Goal: Answer question/provide support: Answer question/provide support

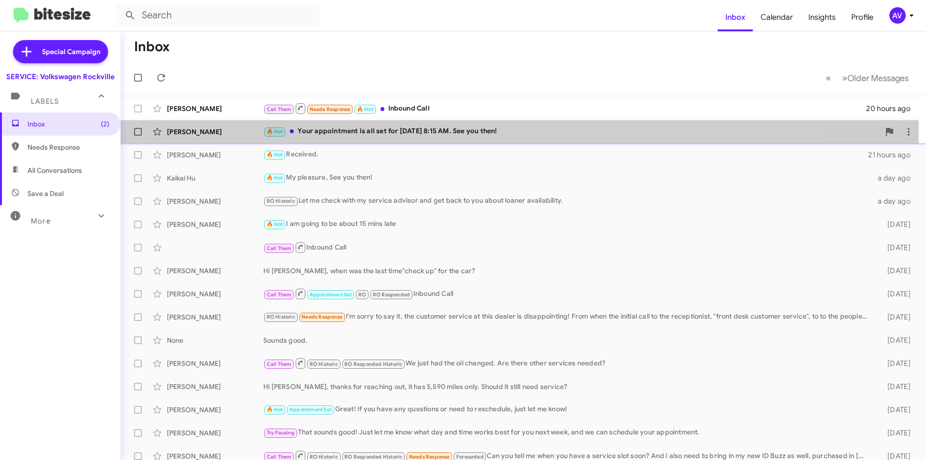
click at [382, 132] on div "🔥 Hot Your appointment is all set for Friday September 19th at 8:15 AM. See you…" at bounding box center [571, 131] width 617 height 11
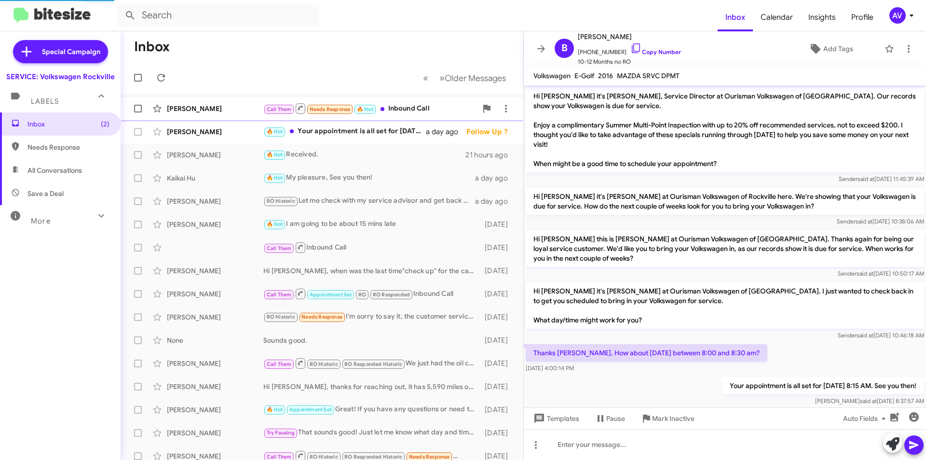
scroll to position [15, 0]
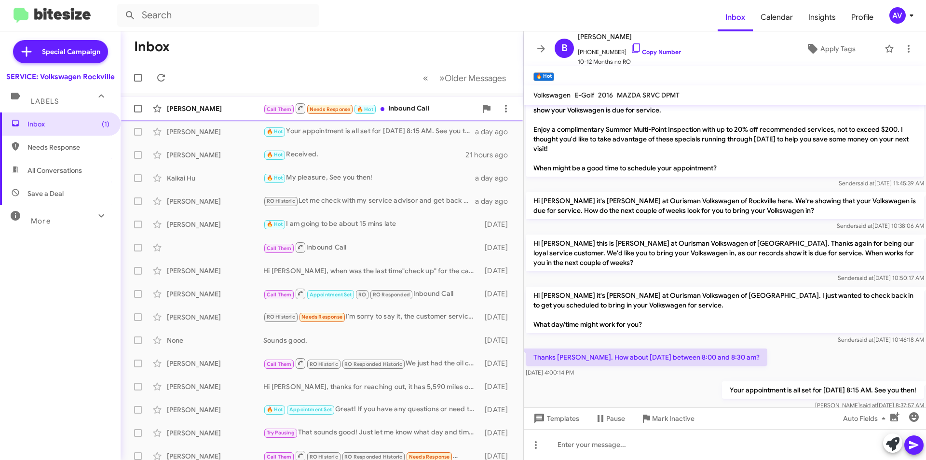
click at [411, 107] on div "Call Them Needs Response 🔥 Hot Inbound Call" at bounding box center [370, 108] width 214 height 12
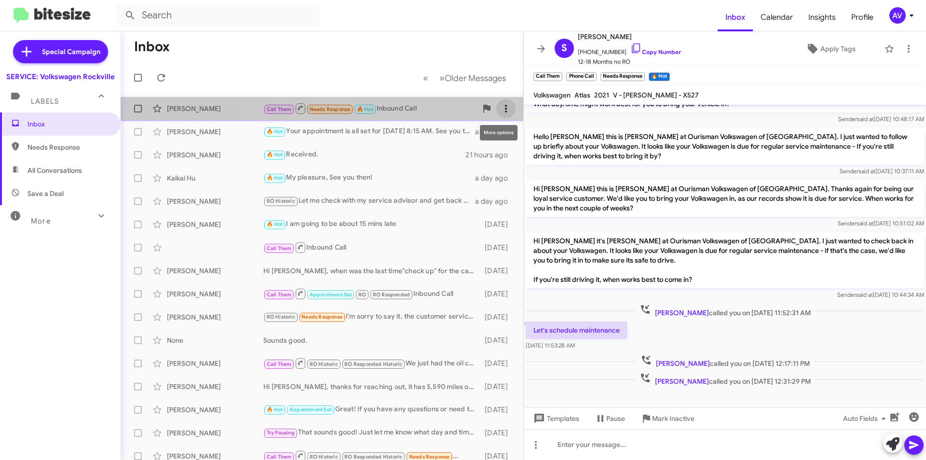
click at [506, 112] on span at bounding box center [505, 109] width 19 height 12
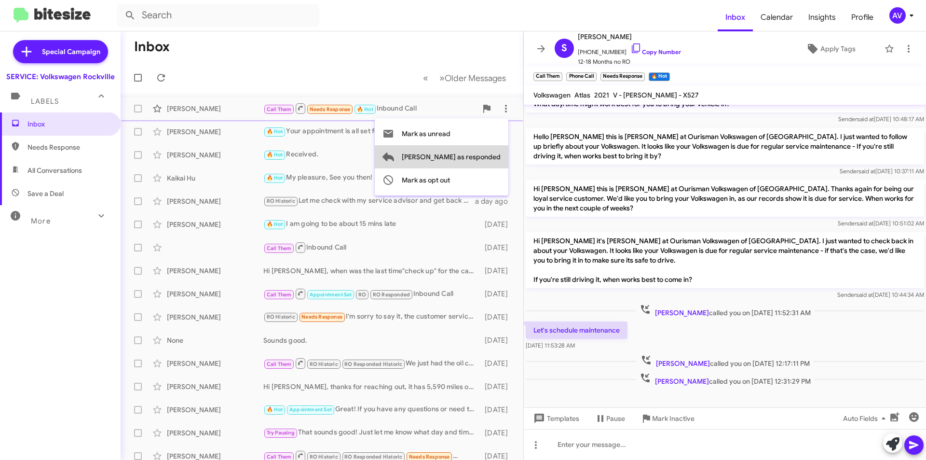
click at [481, 152] on span "[PERSON_NAME] as responded" at bounding box center [451, 156] width 99 height 23
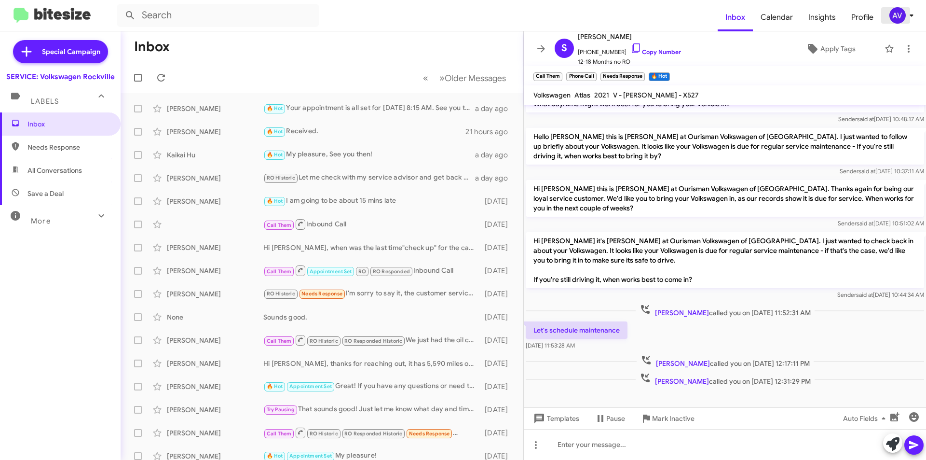
click at [898, 15] on div "AV" at bounding box center [898, 15] width 16 height 16
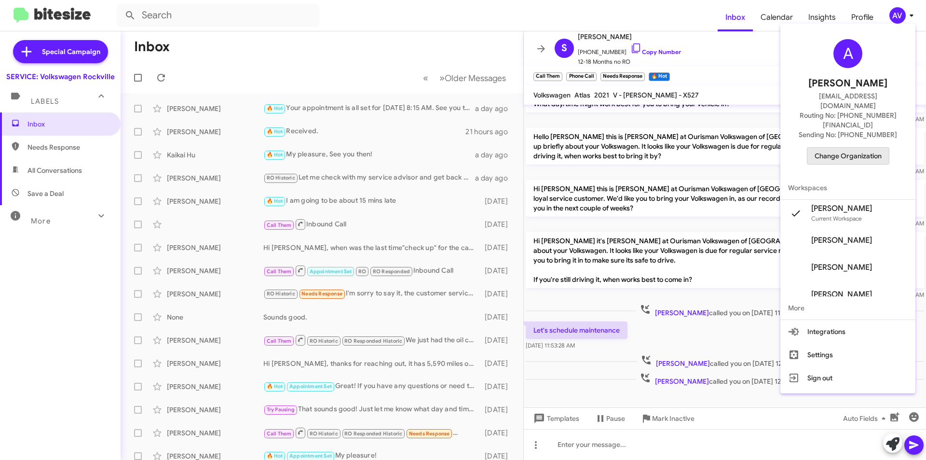
click at [828, 148] on span "Change Organization" at bounding box center [848, 156] width 67 height 16
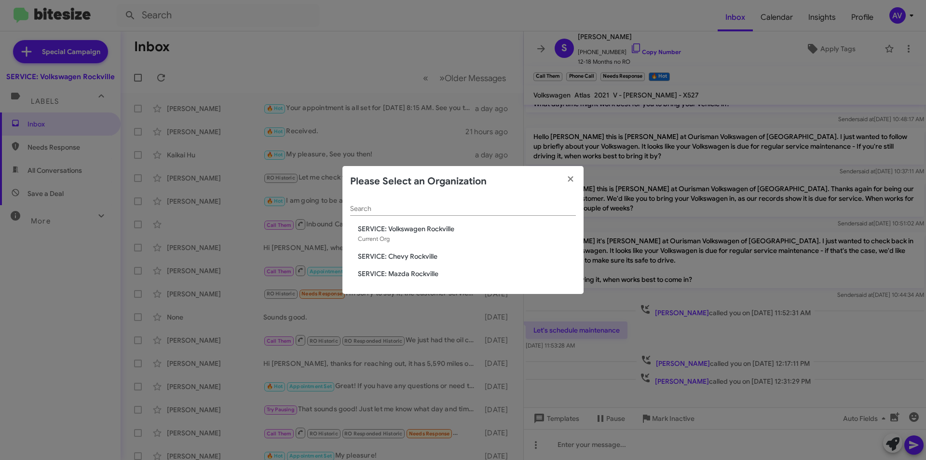
click at [424, 252] on span "SERVICE: Chevy Rockville" at bounding box center [467, 256] width 218 height 10
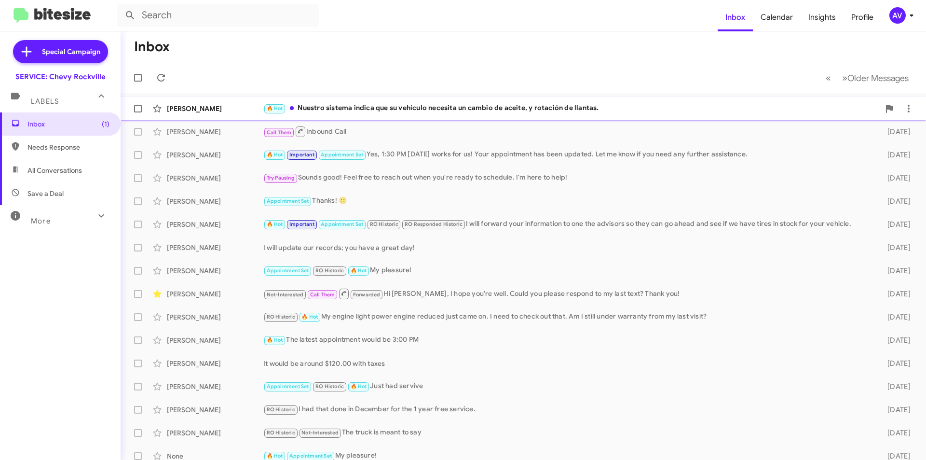
click at [454, 110] on div "🔥 Hot Nuestro sistema indica que su vehículo necesita un cambio de aceite, y ro…" at bounding box center [571, 108] width 617 height 11
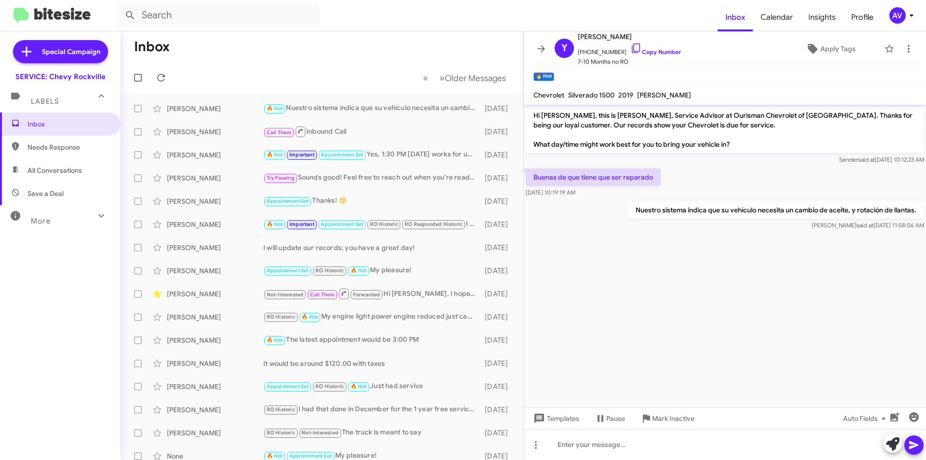
click at [904, 23] on span "AV" at bounding box center [903, 15] width 29 height 16
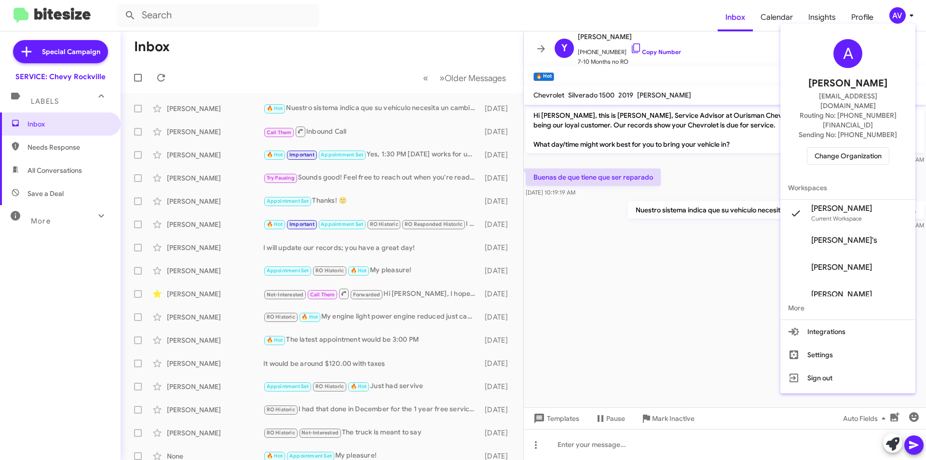
click at [825, 148] on span "Change Organization" at bounding box center [848, 156] width 67 height 16
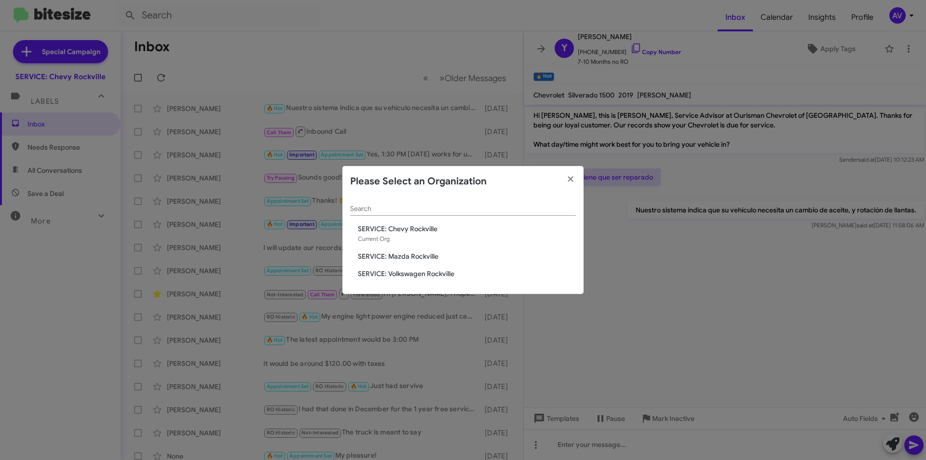
click at [394, 256] on span "SERVICE: Mazda Rockville" at bounding box center [467, 256] width 218 height 10
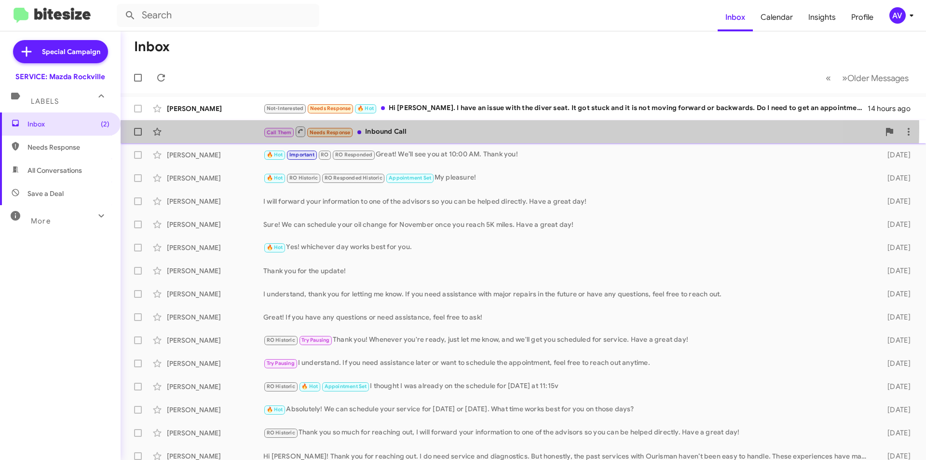
click at [452, 127] on div "Call Them Needs Response Inbound Call" at bounding box center [571, 131] width 617 height 12
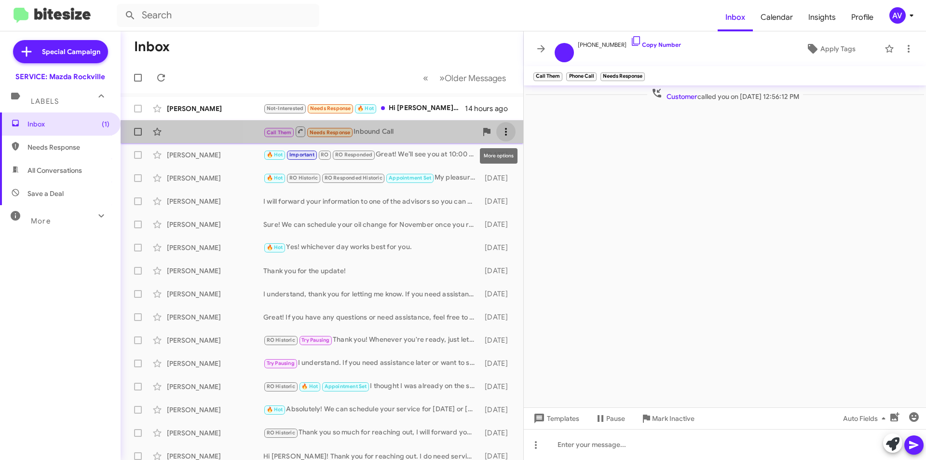
click at [505, 129] on span at bounding box center [505, 132] width 19 height 12
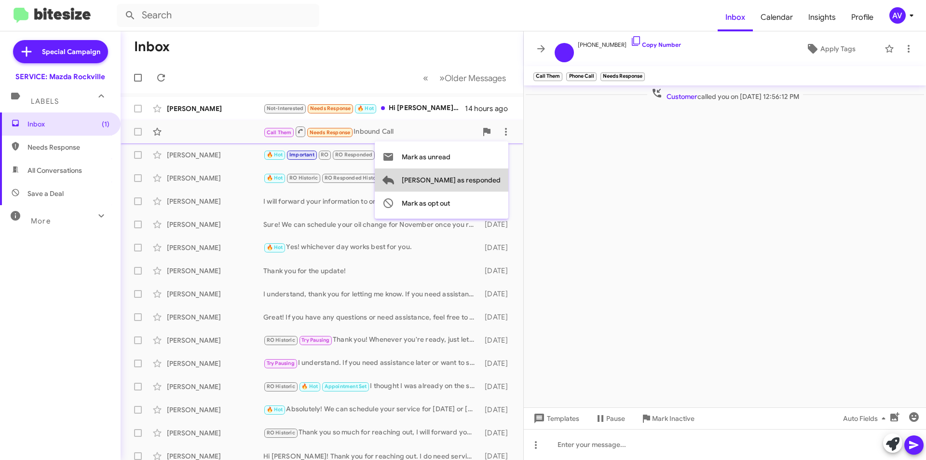
click at [481, 181] on span "Mark as responded" at bounding box center [451, 179] width 99 height 23
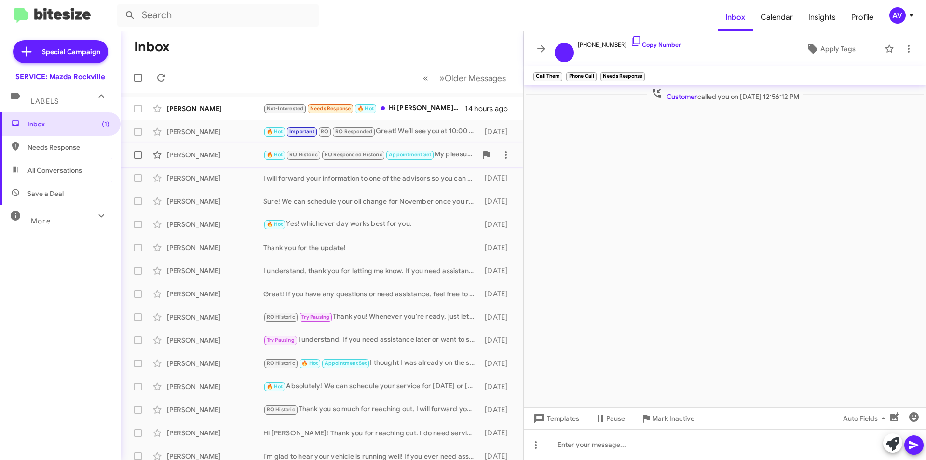
click at [449, 159] on div "🔥 Hot RO Historic RO Responded Historic Appointment Set My pleasure!" at bounding box center [370, 154] width 214 height 11
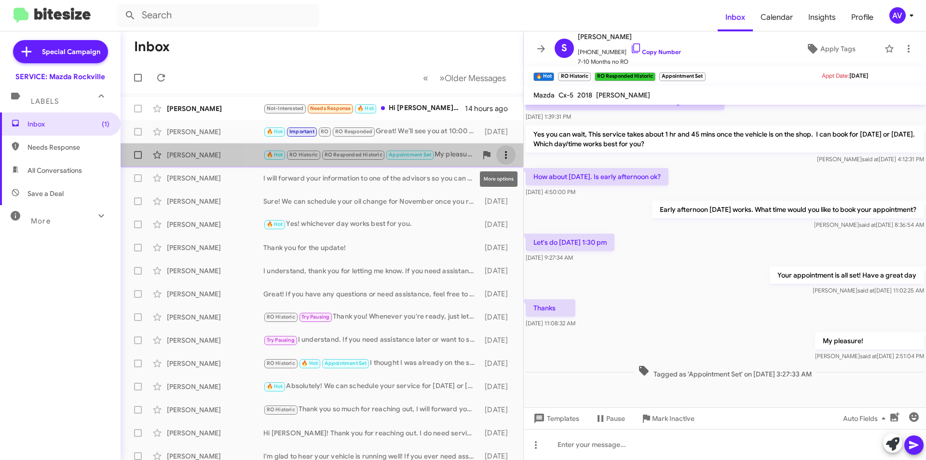
click at [502, 158] on icon at bounding box center [506, 155] width 12 height 12
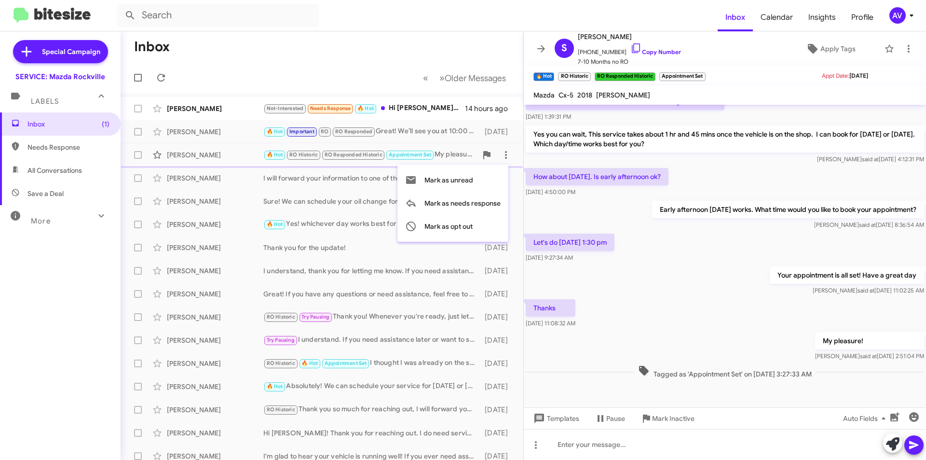
click at [424, 111] on div at bounding box center [463, 230] width 926 height 460
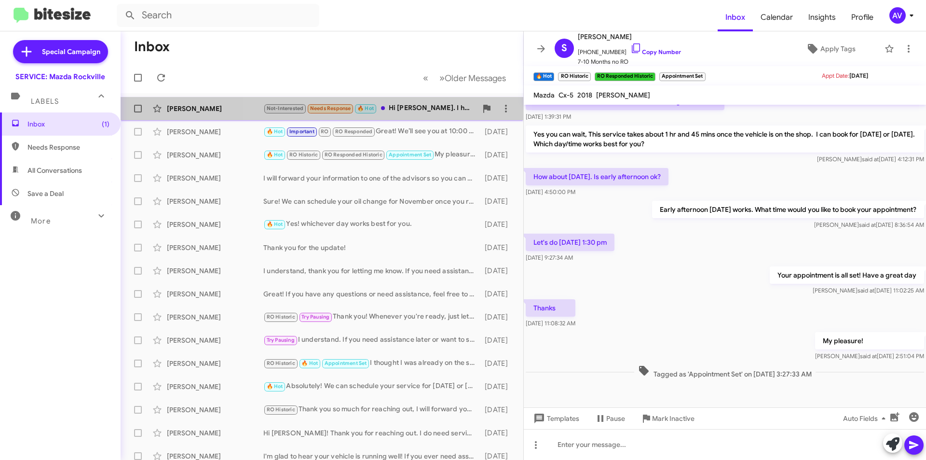
click at [430, 107] on div "Not-Interested Needs Response 🔥 Hot Hi Keith. I have an issue with the diver se…" at bounding box center [370, 108] width 214 height 11
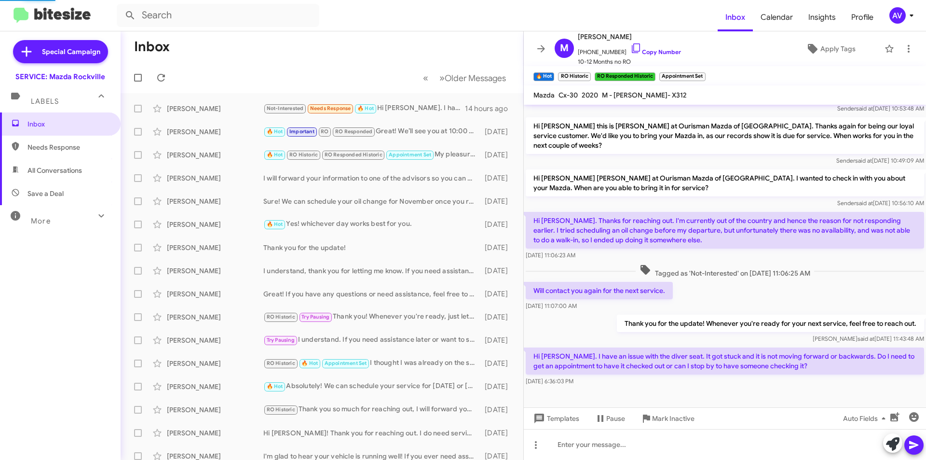
scroll to position [51, 0]
click at [886, 443] on icon at bounding box center [893, 444] width 14 height 14
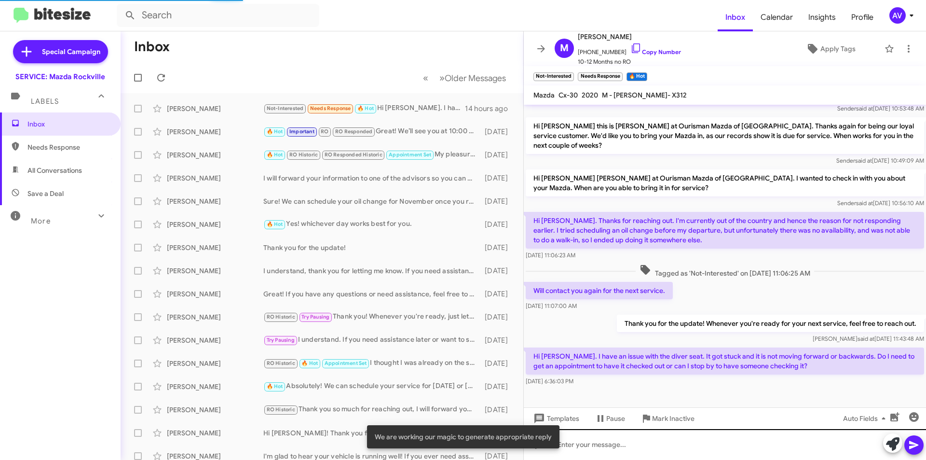
scroll to position [146, 0]
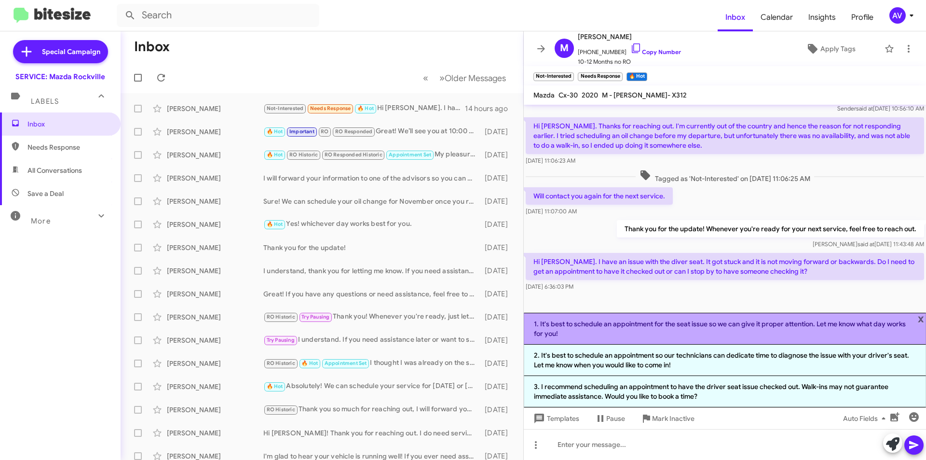
click at [668, 335] on li "1. It's best to schedule an appointment for the seat issue so we can give it pr…" at bounding box center [725, 329] width 402 height 32
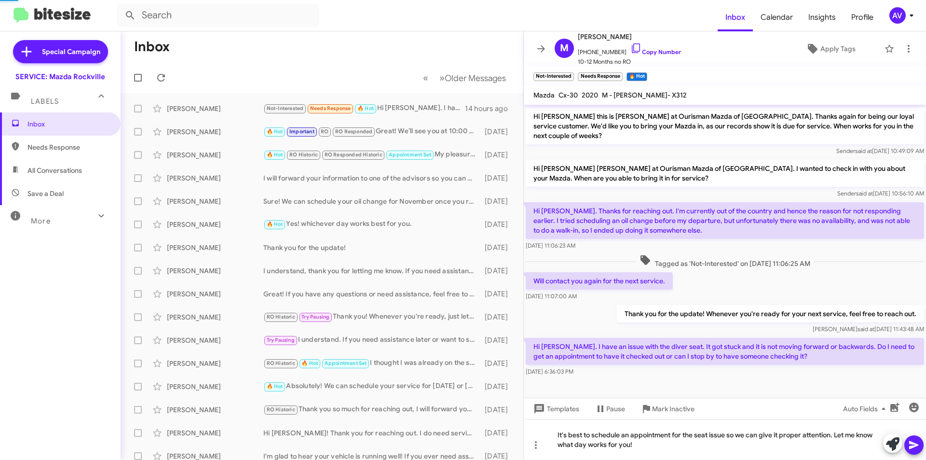
scroll to position [61, 0]
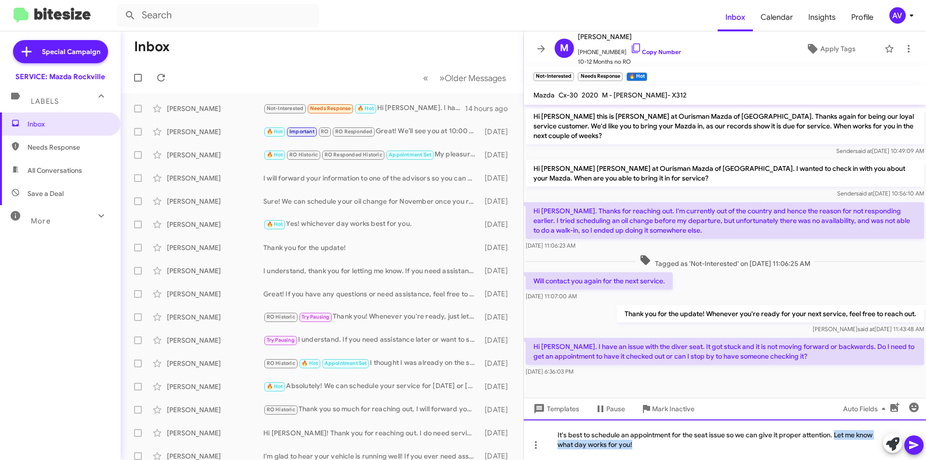
drag, startPoint x: 836, startPoint y: 435, endPoint x: 843, endPoint y: 479, distance: 43.9
click at [843, 459] on html "Inbox Calendar Insights Profile AV Special Campaign SERVICE: Mazda Rockville La…" at bounding box center [463, 230] width 926 height 460
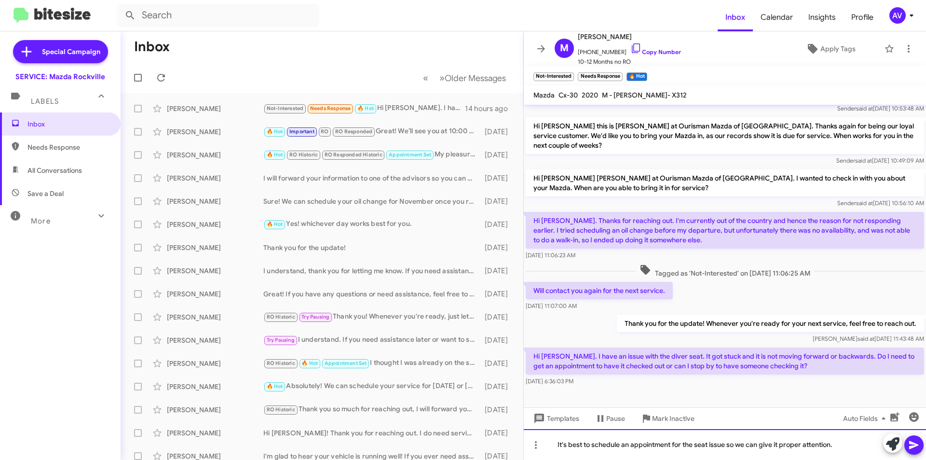
scroll to position [51, 0]
click at [915, 446] on icon at bounding box center [913, 445] width 9 height 8
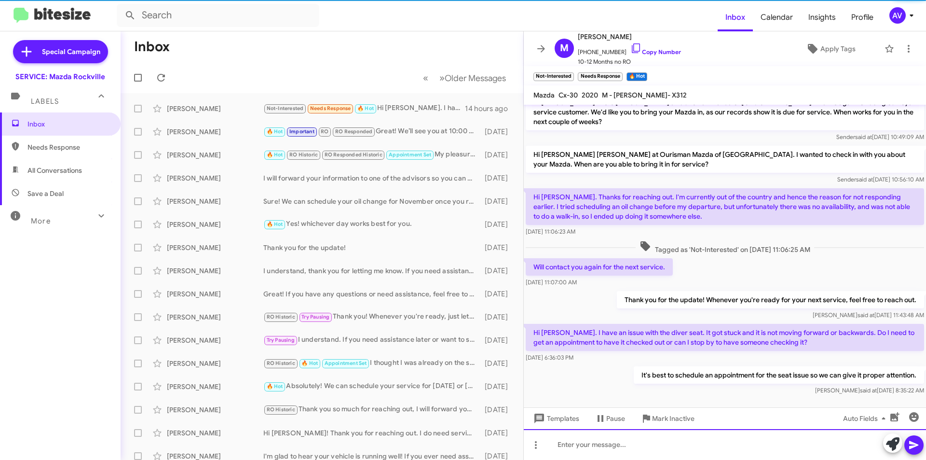
scroll to position [86, 0]
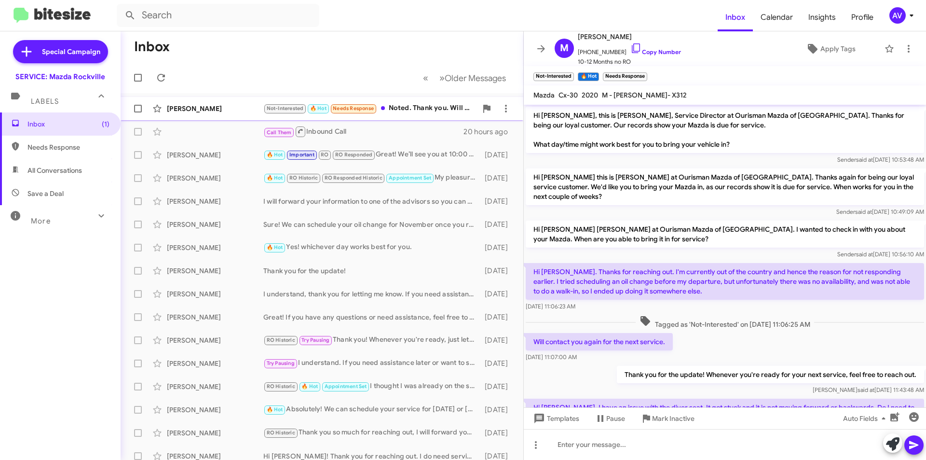
click at [424, 111] on div "Not-Interested 🔥 Hot Needs Response Noted. Thank you. Will schedule it accordin…" at bounding box center [370, 108] width 214 height 11
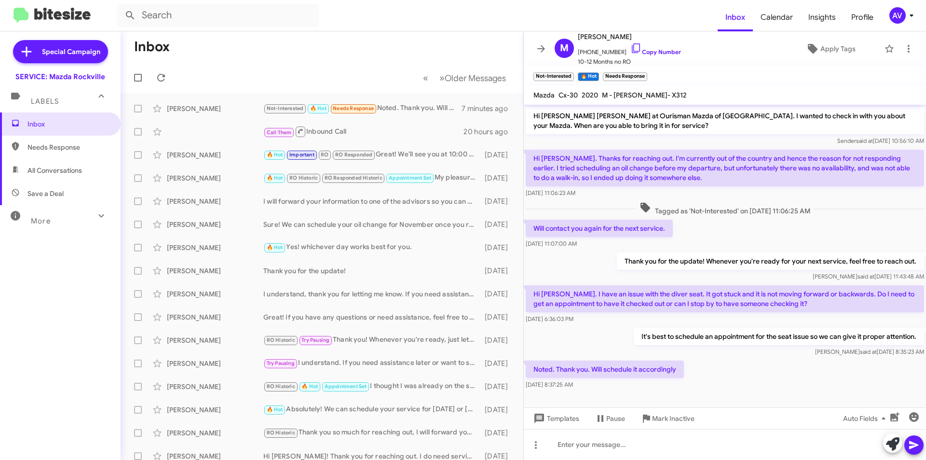
scroll to position [122, 0]
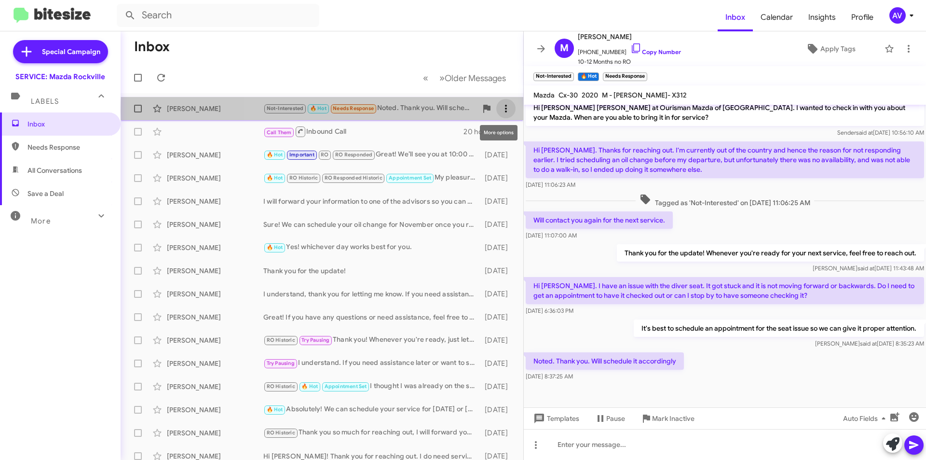
click at [504, 110] on icon at bounding box center [506, 109] width 12 height 12
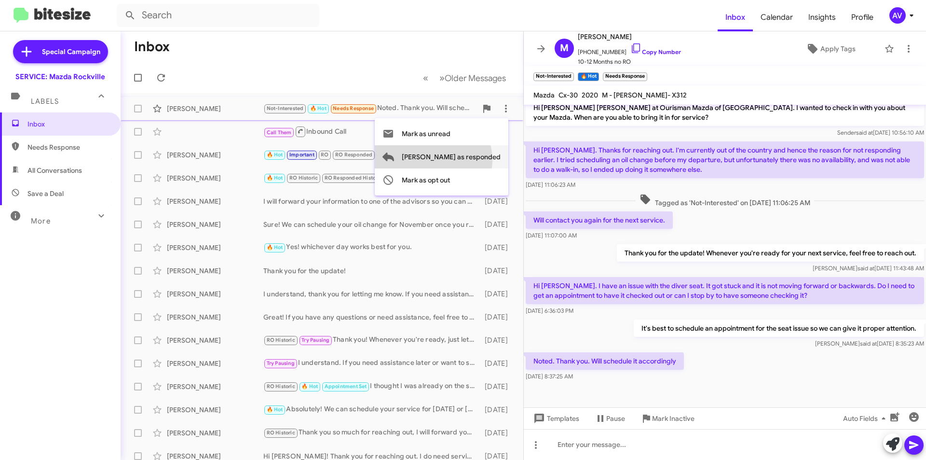
click at [472, 160] on span "Mark as responded" at bounding box center [451, 156] width 99 height 23
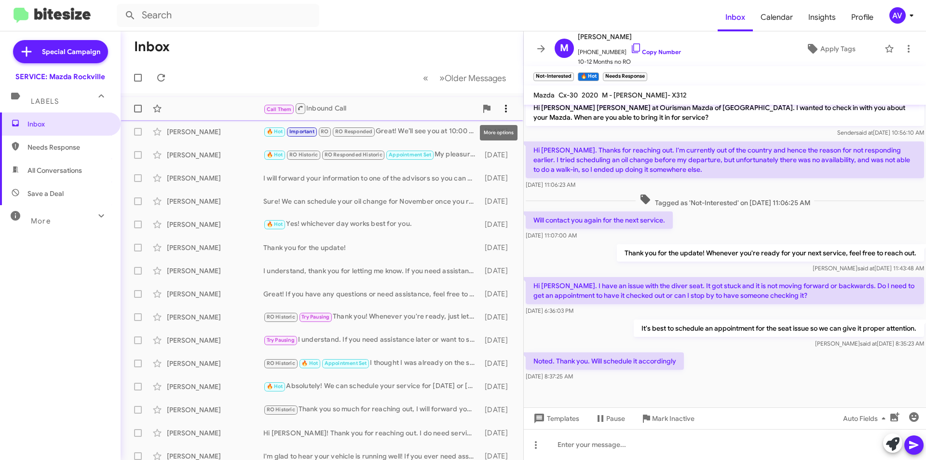
click at [501, 105] on icon at bounding box center [506, 109] width 12 height 12
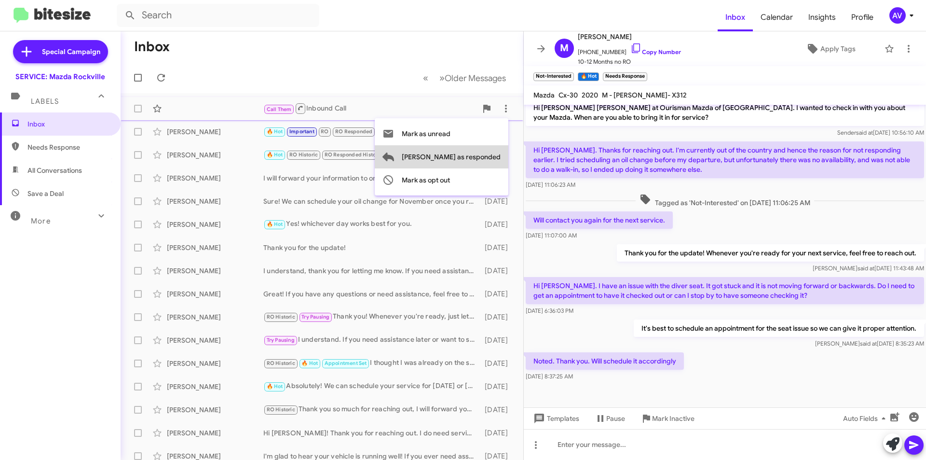
click at [488, 154] on span "Mark as responded" at bounding box center [451, 156] width 99 height 23
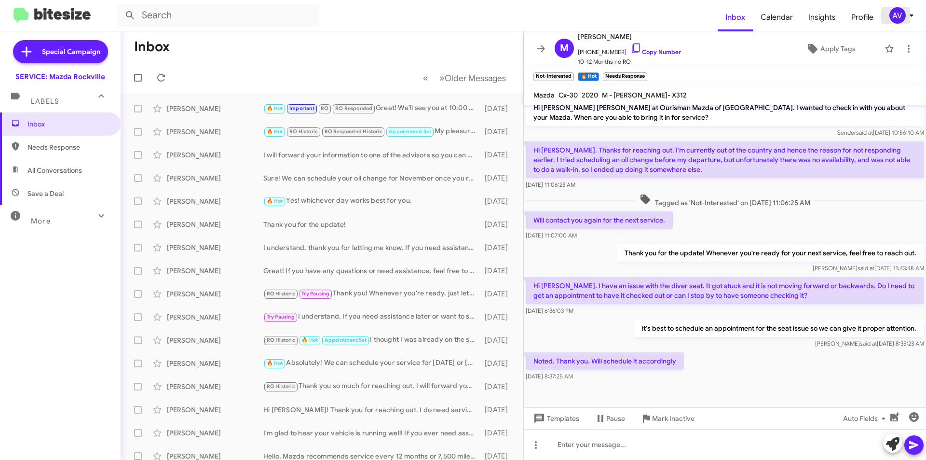
click at [901, 9] on div "AV" at bounding box center [898, 15] width 16 height 16
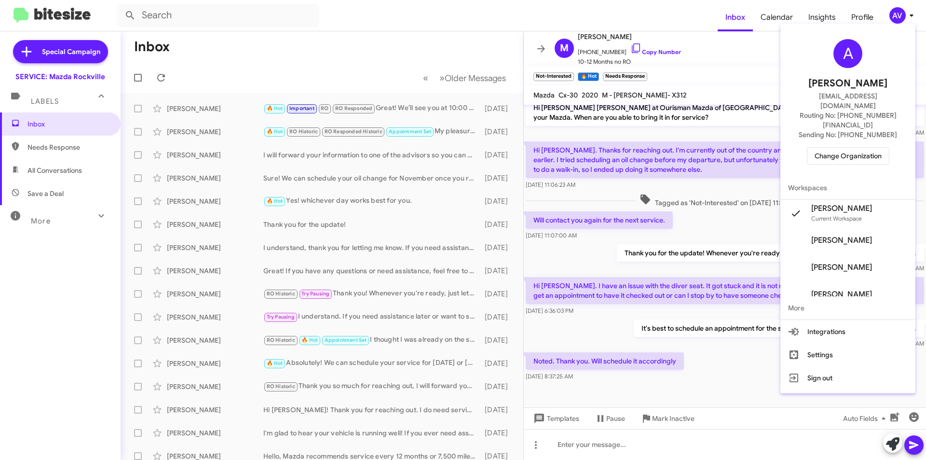
click at [833, 148] on span "Change Organization" at bounding box center [848, 156] width 67 height 16
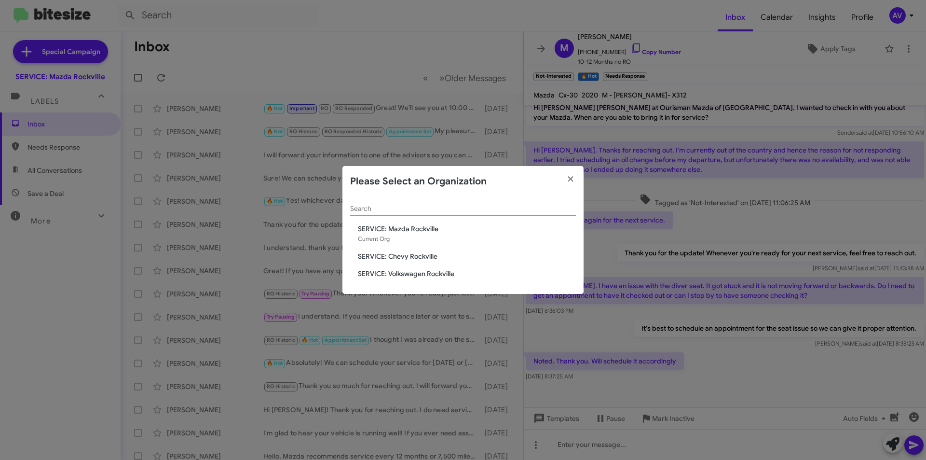
click at [416, 257] on span "SERVICE: Chevy Rockville" at bounding box center [467, 256] width 218 height 10
